Goal: Task Accomplishment & Management: Manage account settings

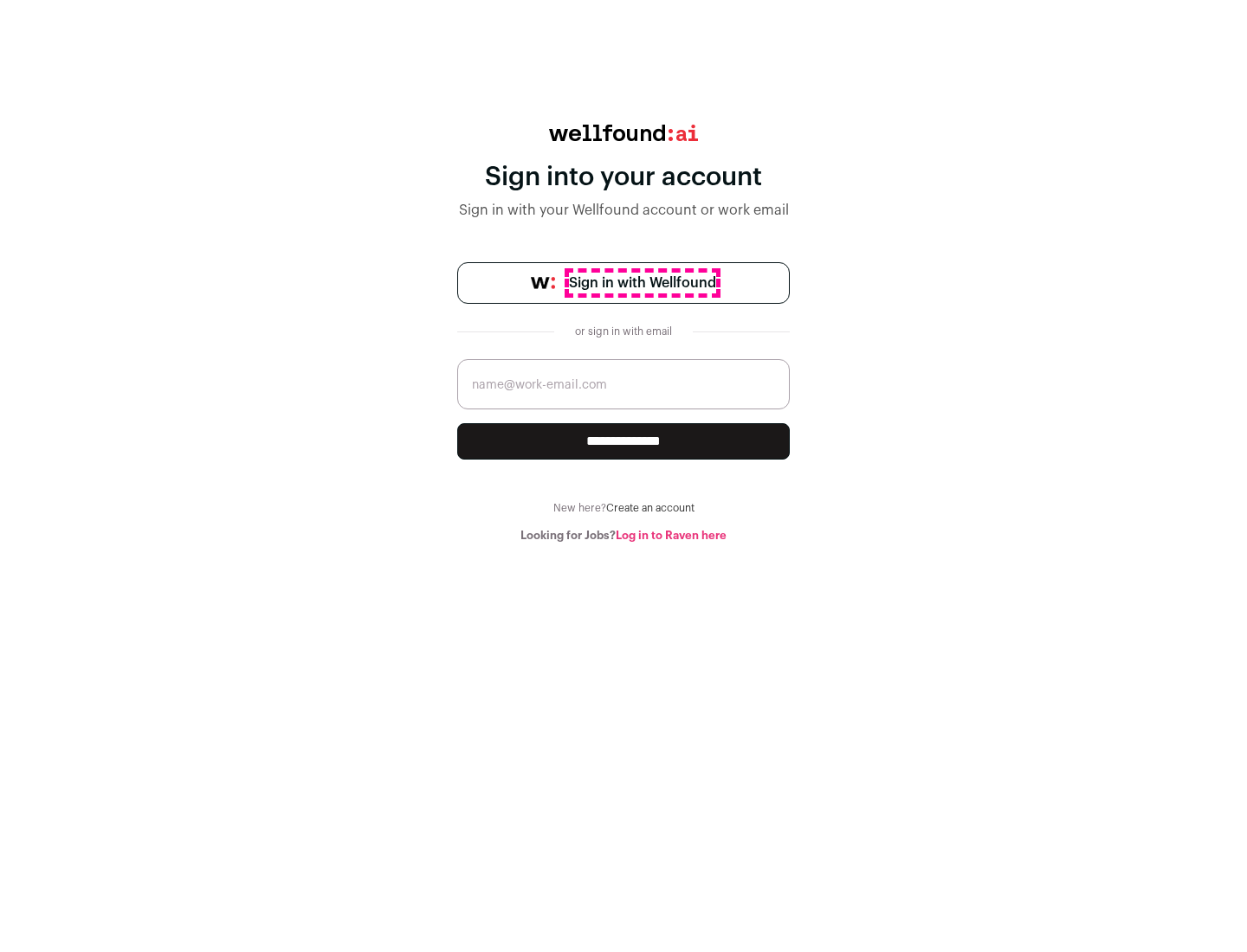
click at [641, 283] on span "Sign in with Wellfound" at bounding box center [642, 283] width 147 height 21
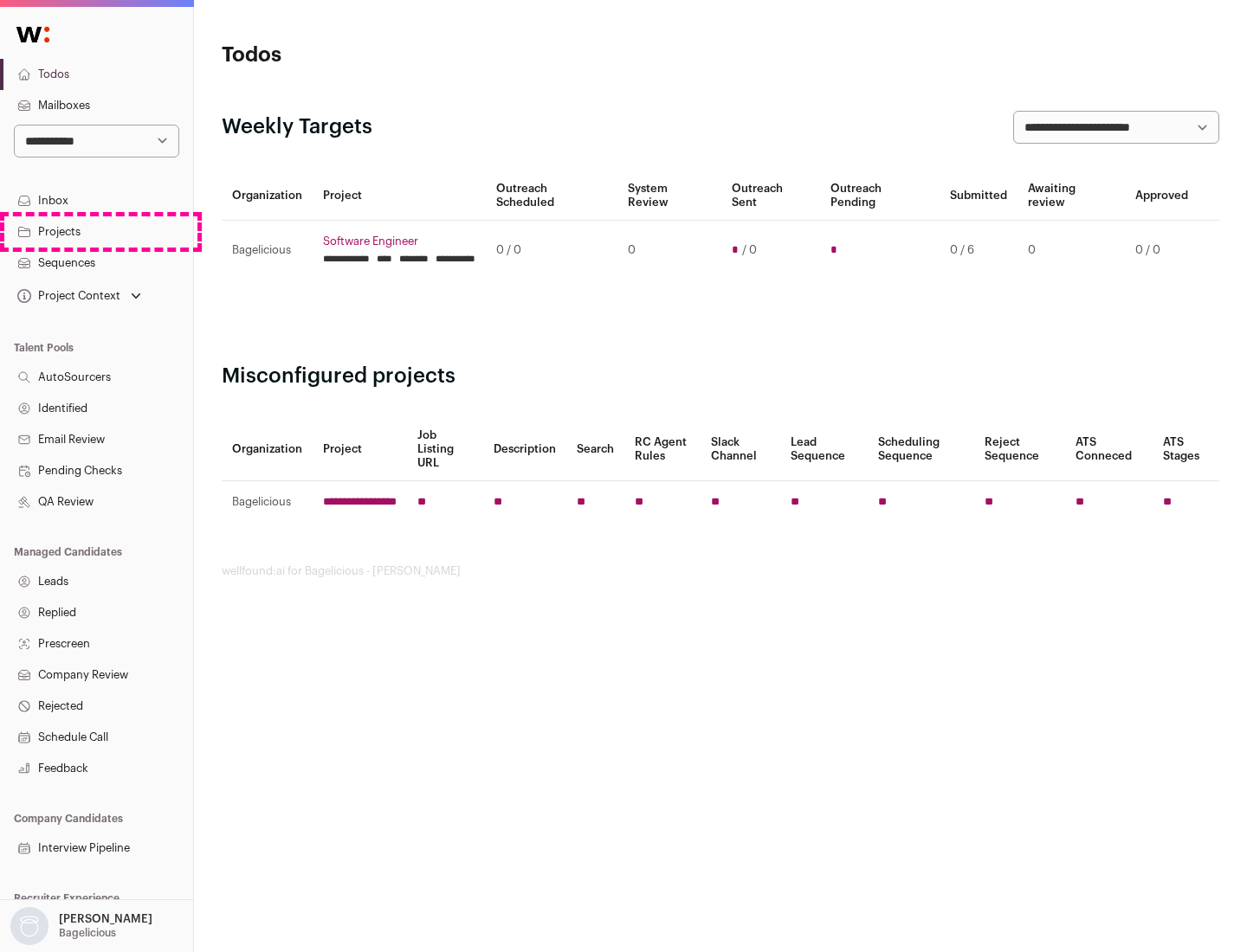
click at [96, 231] on link "Projects" at bounding box center [96, 231] width 193 height 31
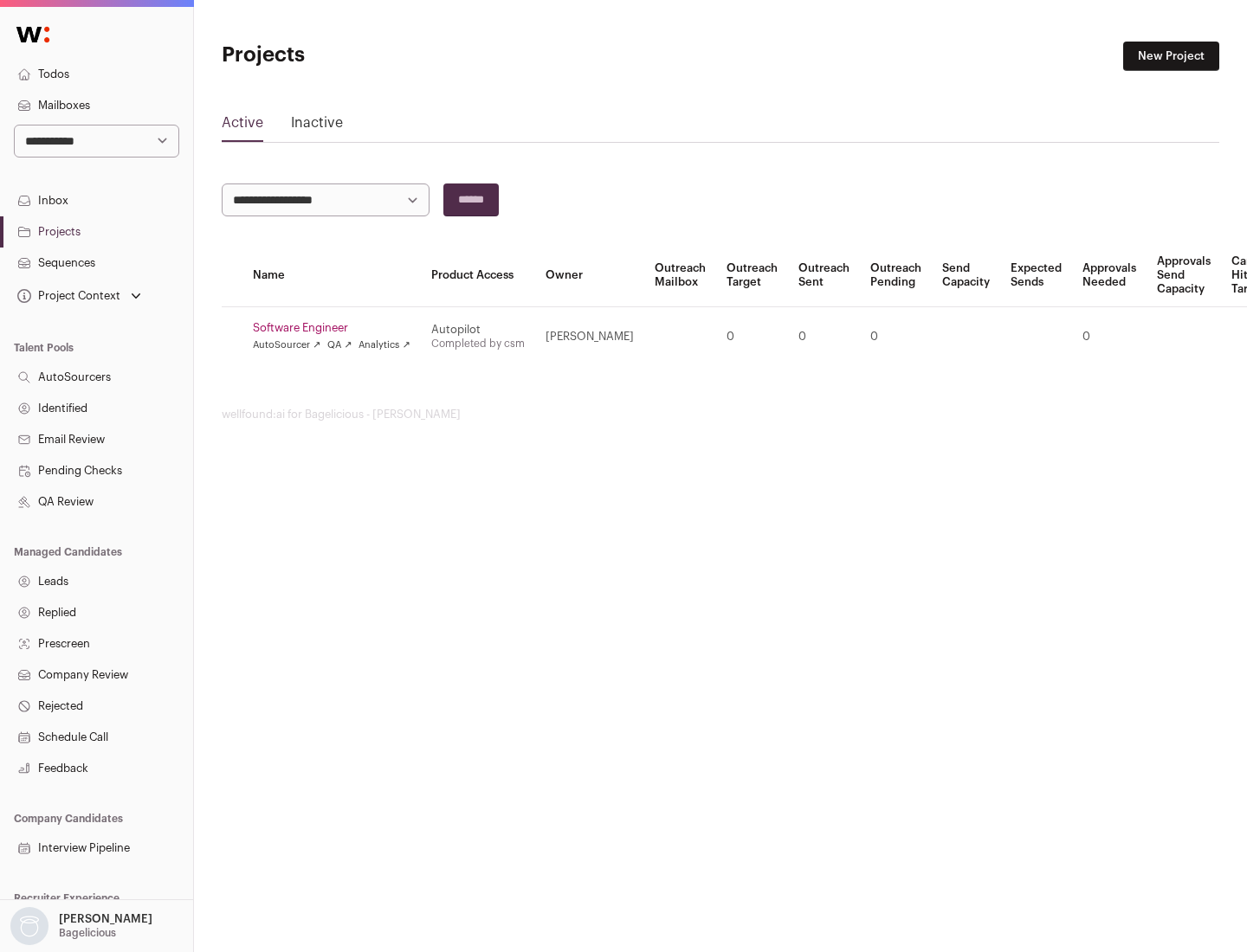
click at [336, 329] on link "Software Engineer" at bounding box center [331, 329] width 157 height 14
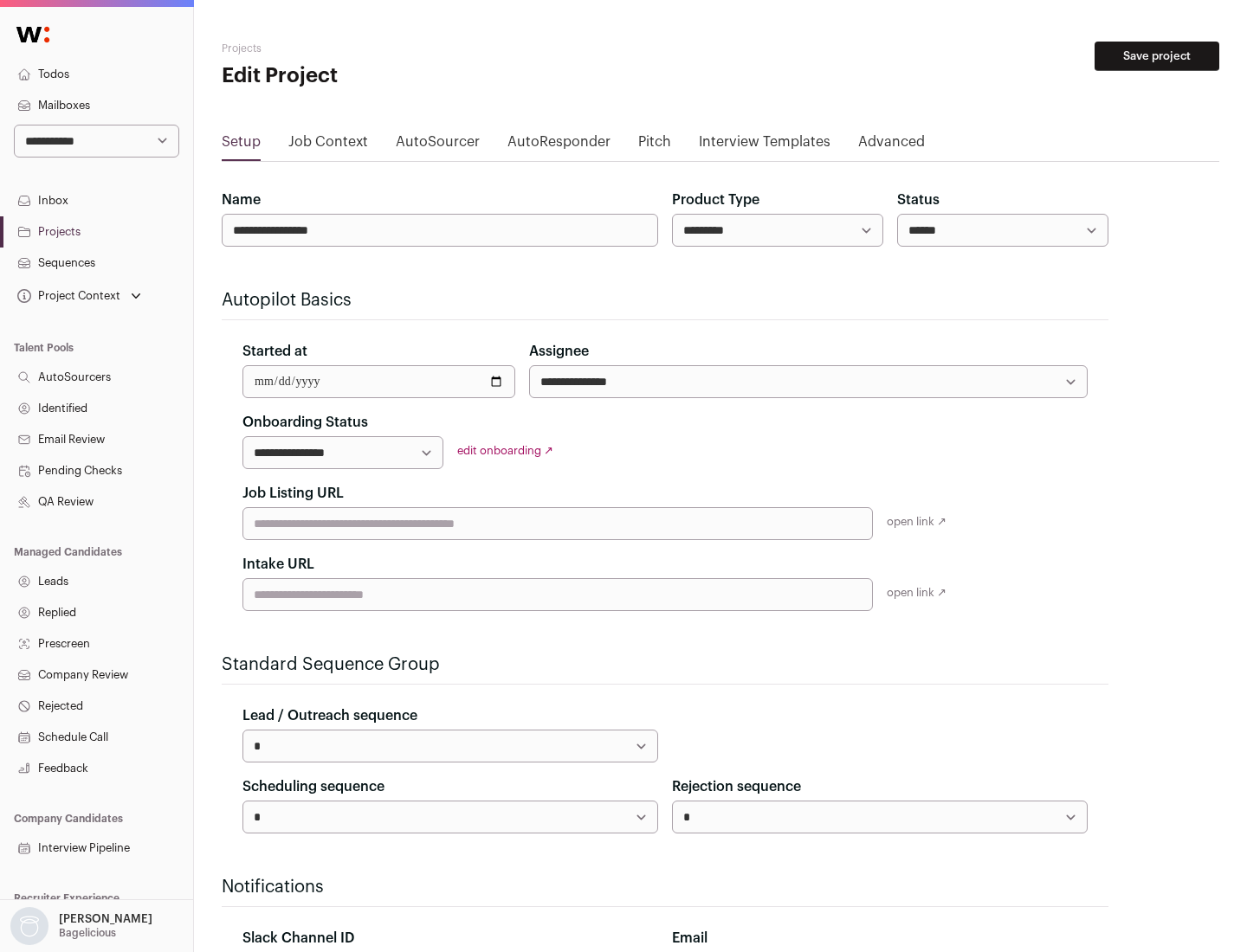
click at [1157, 57] on button "Save project" at bounding box center [1156, 56] width 125 height 29
